Goal: Use online tool/utility: Utilize a website feature to perform a specific function

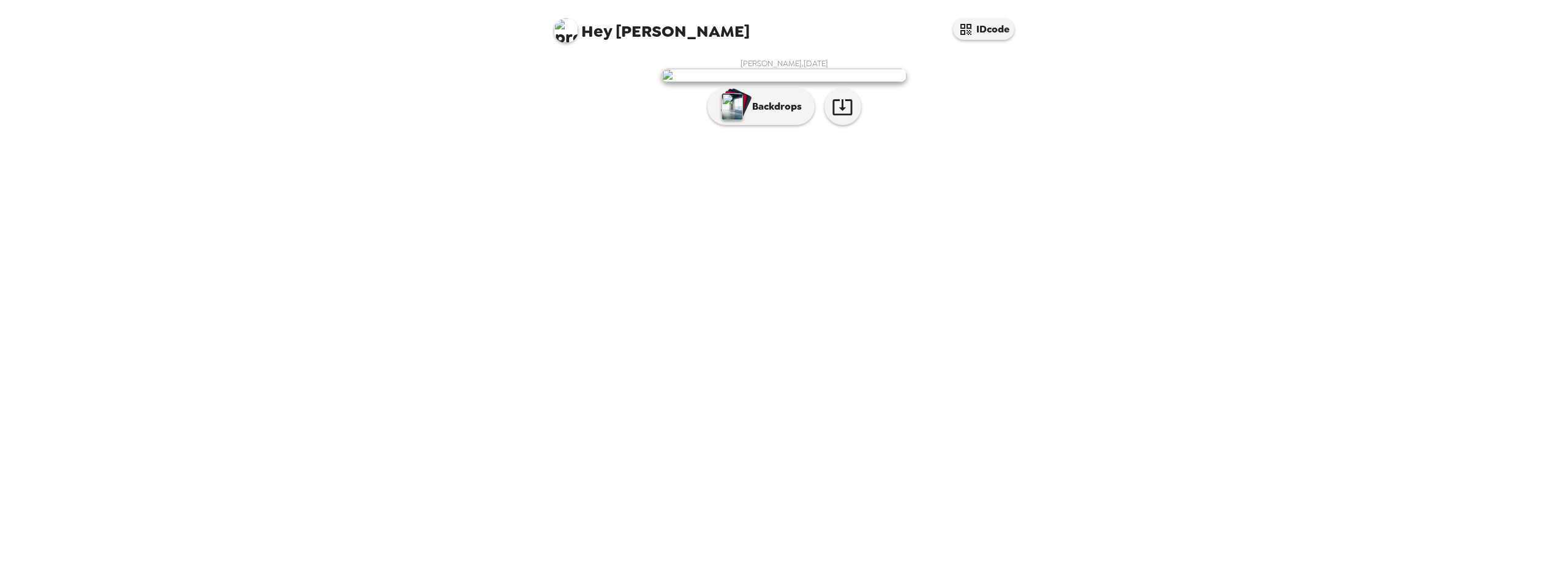
click at [0, 586] on nordpass-portal at bounding box center [0, 587] width 0 height 0
click at [849, 117] on icon "button" at bounding box center [842, 107] width 22 height 22
click at [761, 125] on button "Backdrops" at bounding box center [760, 106] width 107 height 37
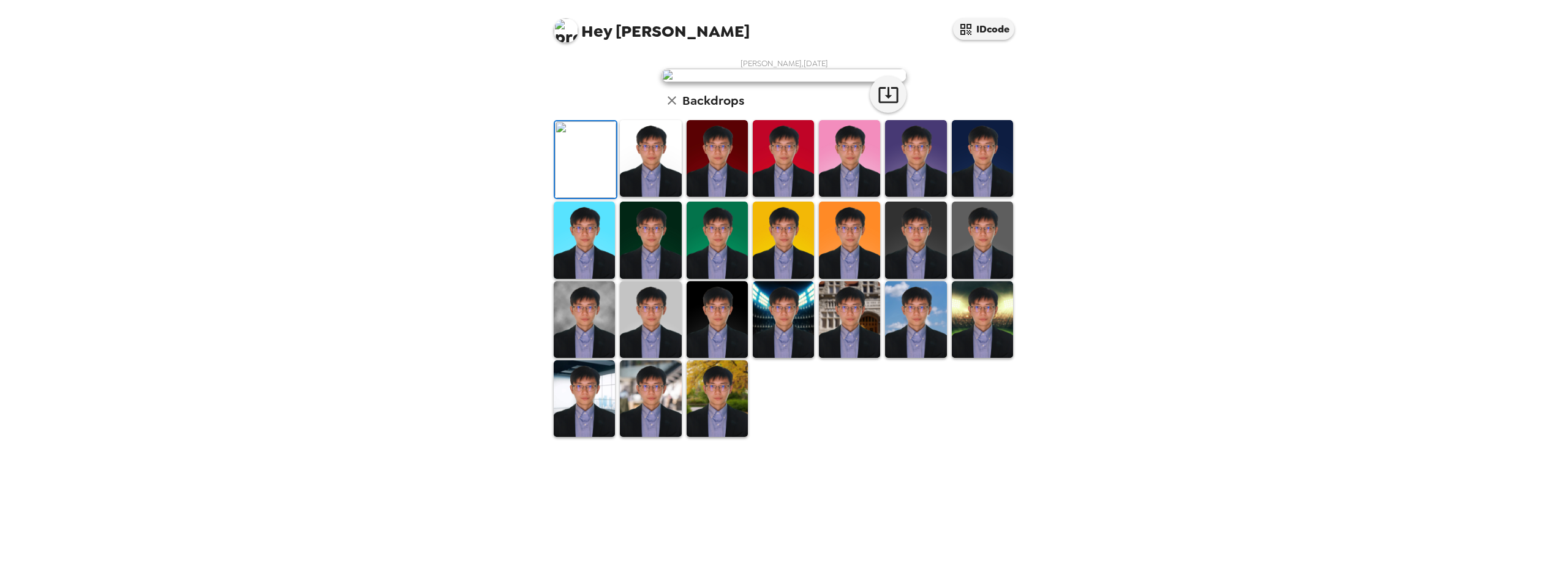
scroll to position [156, 0]
click at [649, 196] on img at bounding box center [650, 158] width 61 height 76
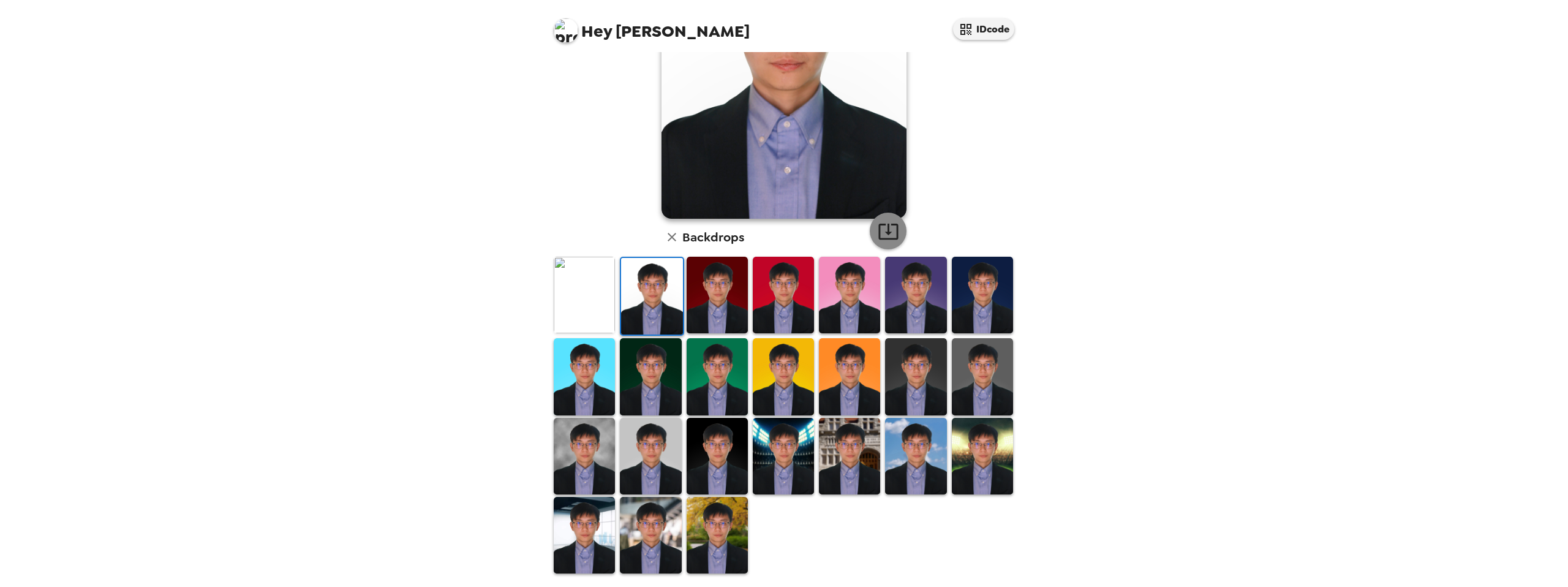
click at [885, 235] on icon "button" at bounding box center [888, 232] width 22 height 22
